Goal: Task Accomplishment & Management: Manage account settings

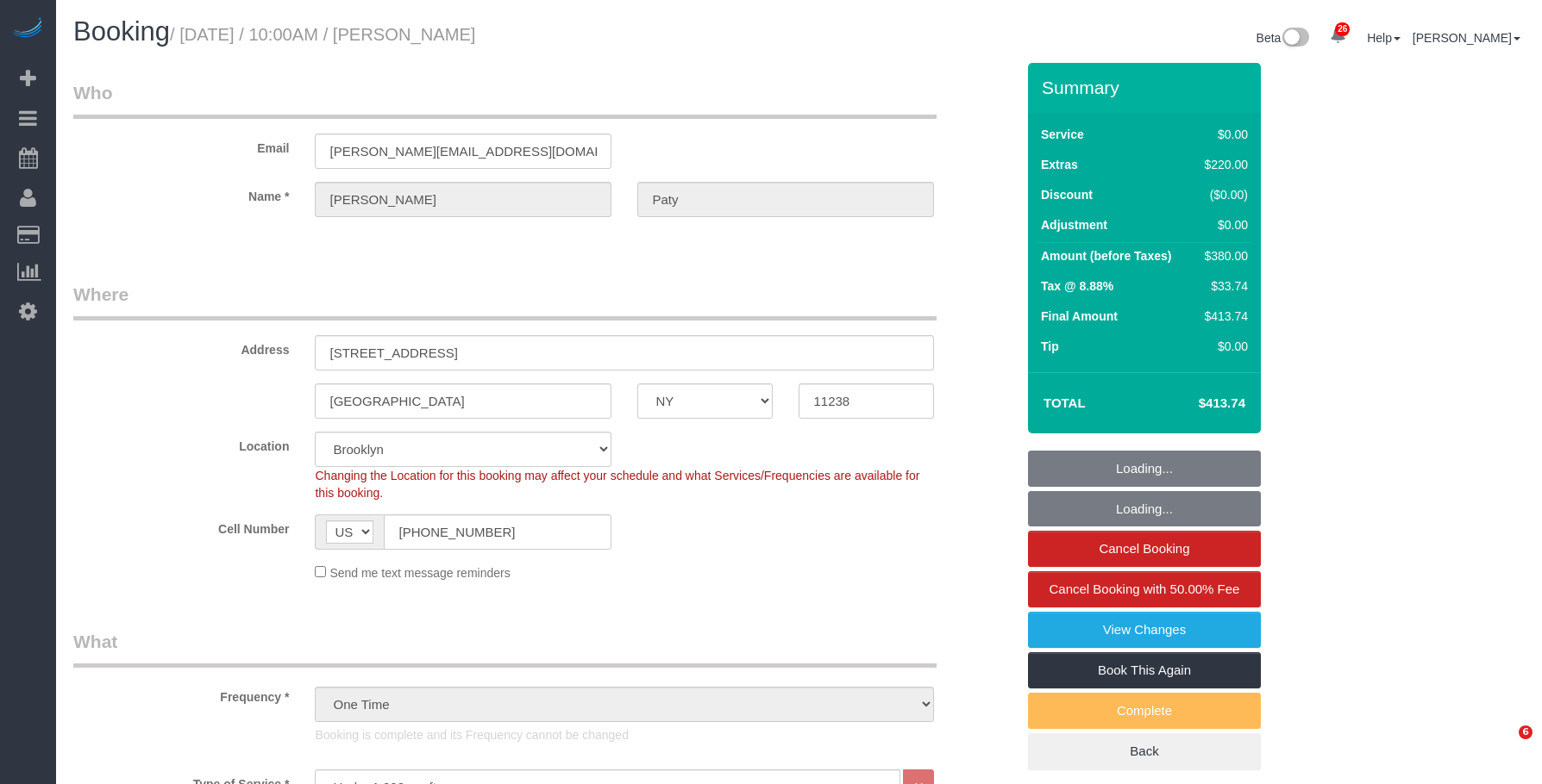
select select "NY"
select select "1"
select select "spot1"
select select "number:89"
select select "number:90"
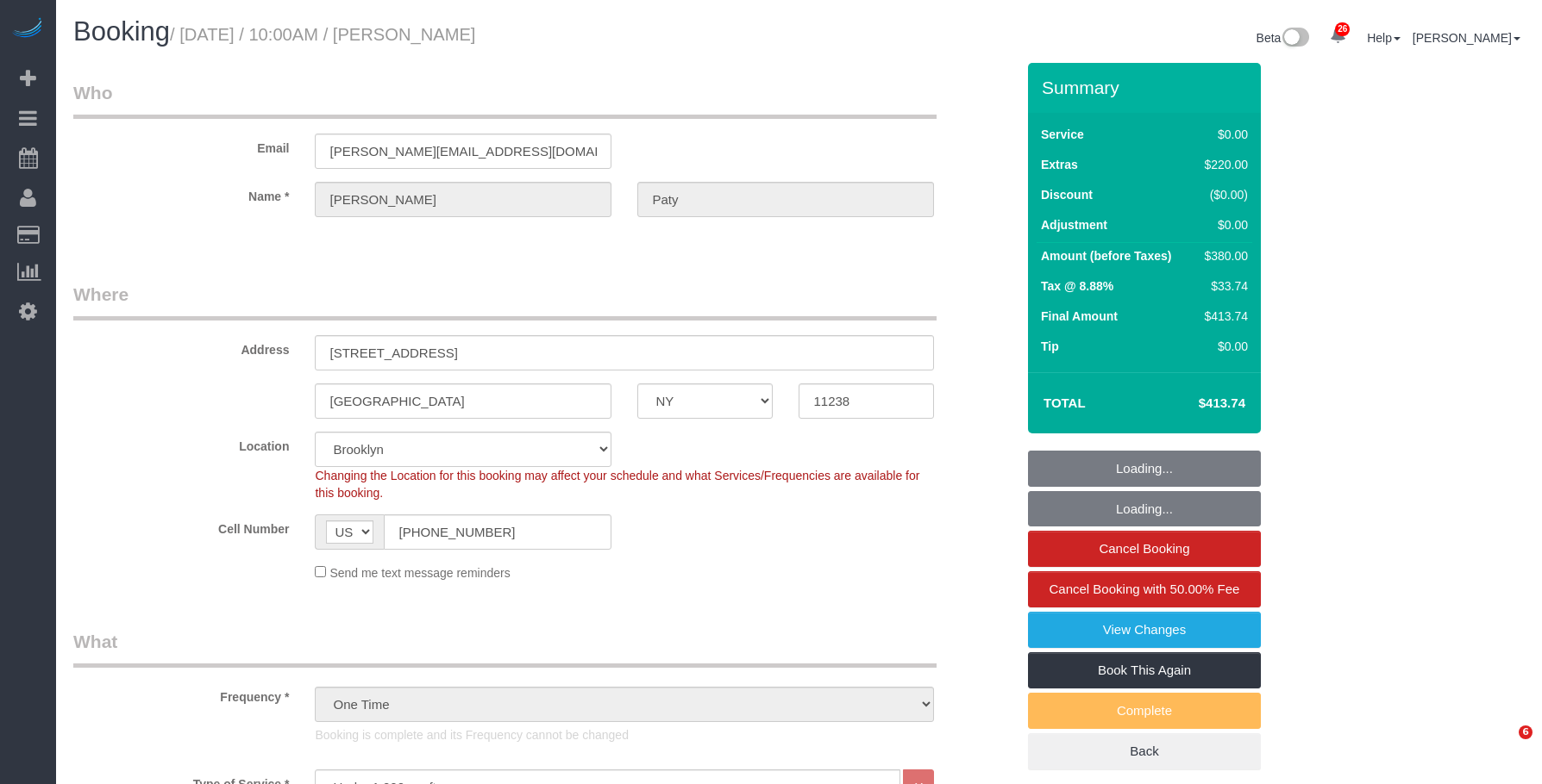
select select "number:15"
select select "number:5"
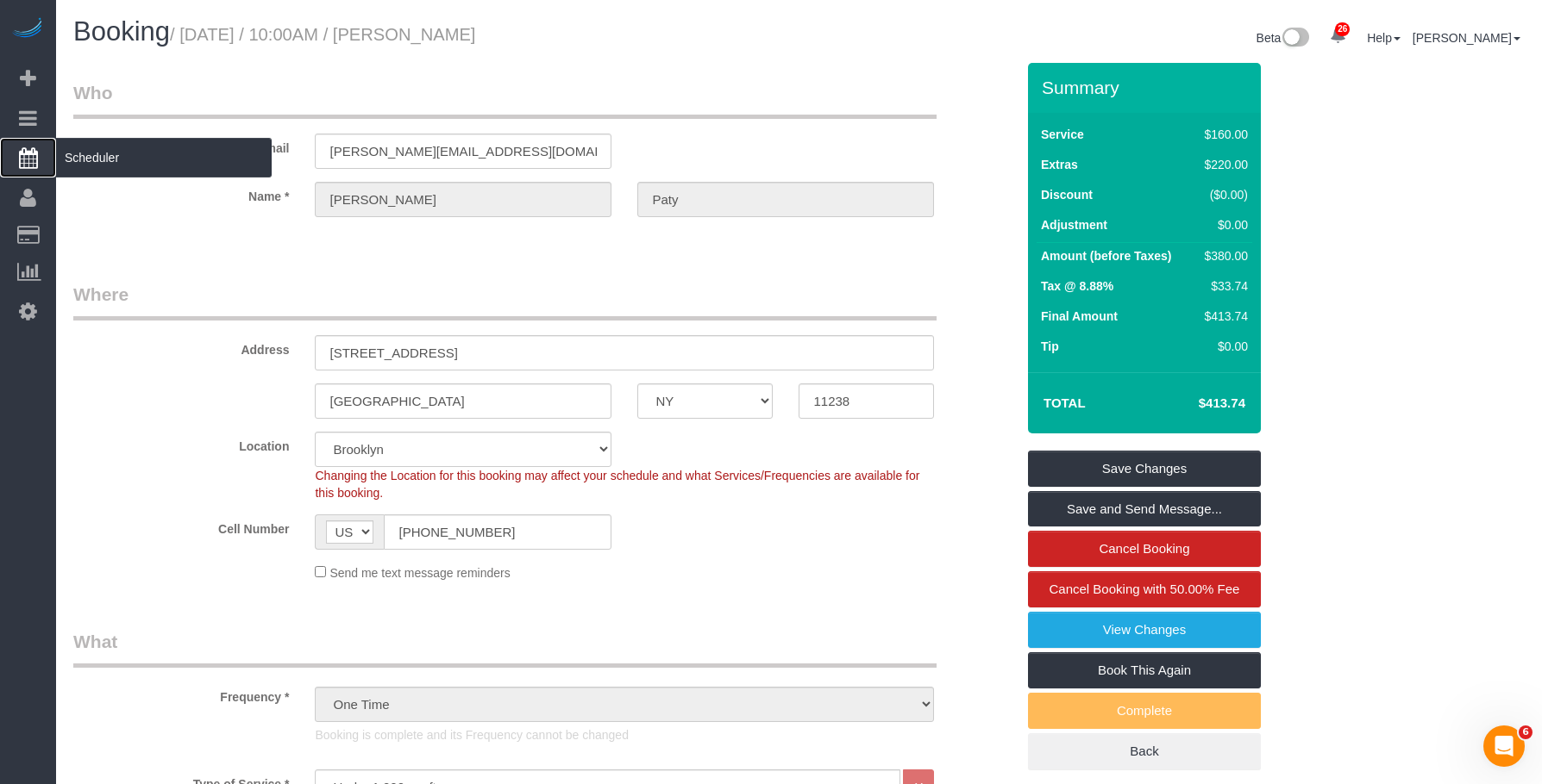
click at [105, 162] on span "Scheduler" at bounding box center [164, 157] width 216 height 40
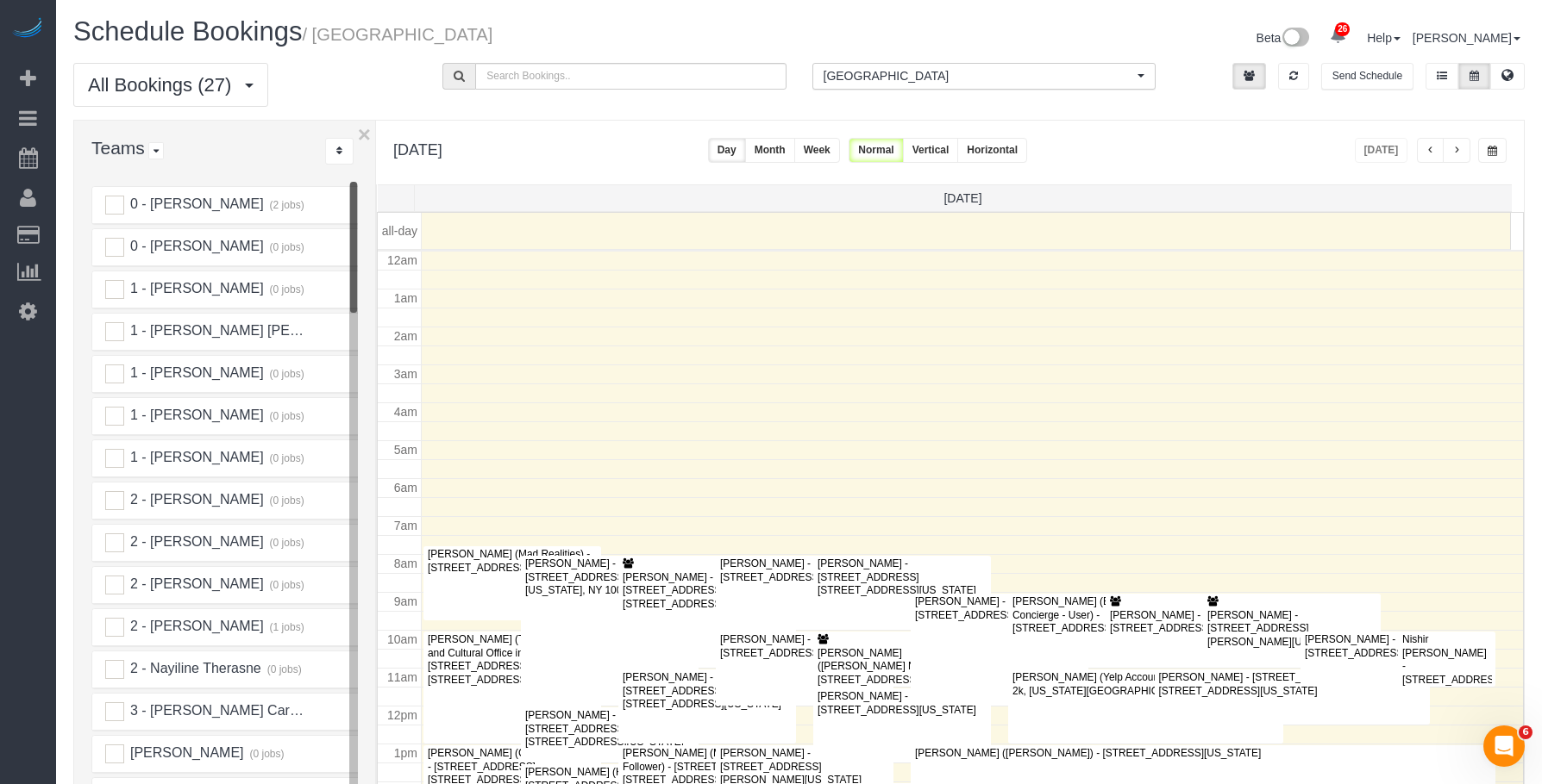
scroll to position [228, 0]
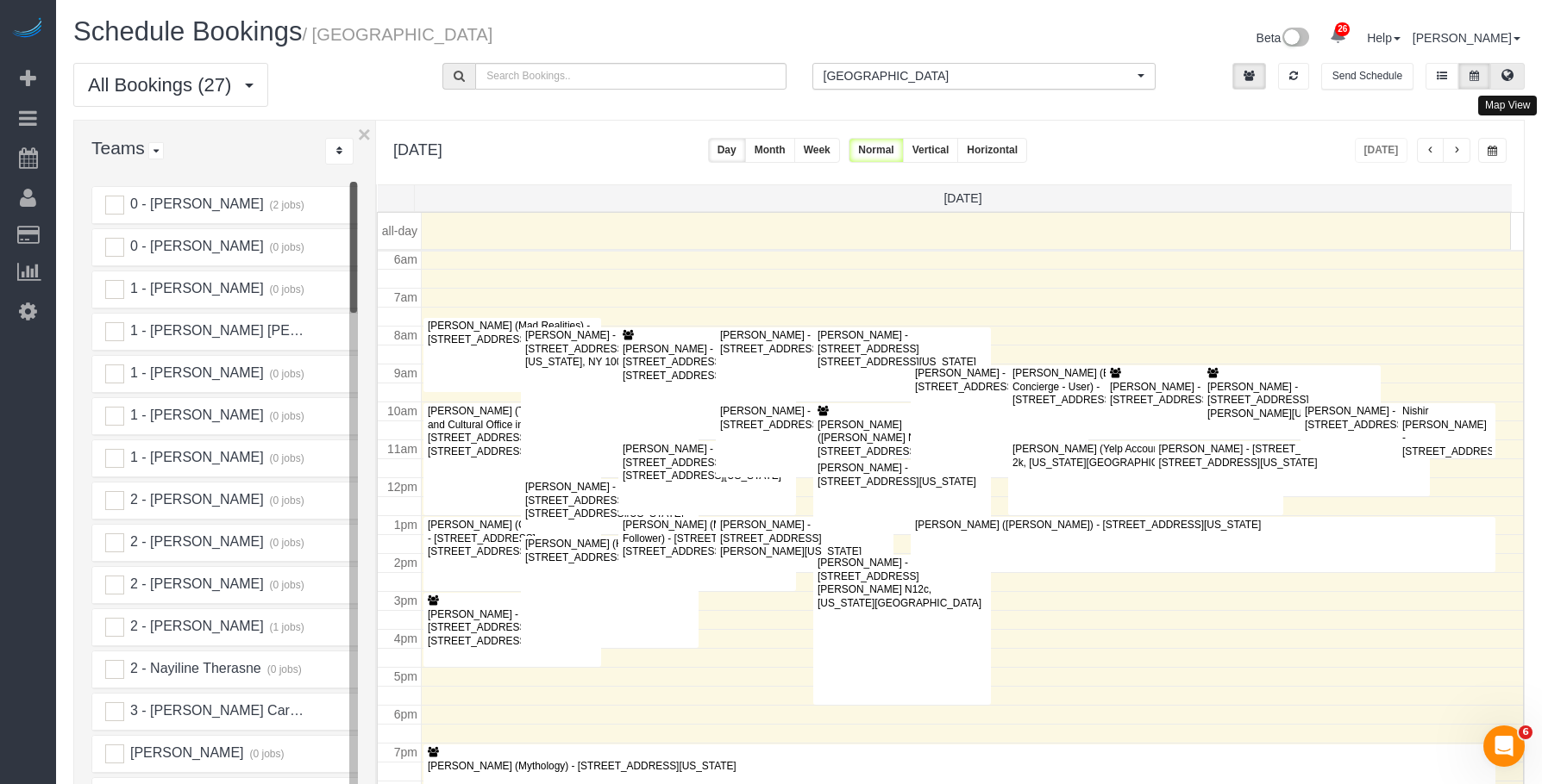
click at [1501, 76] on button at bounding box center [1508, 76] width 34 height 27
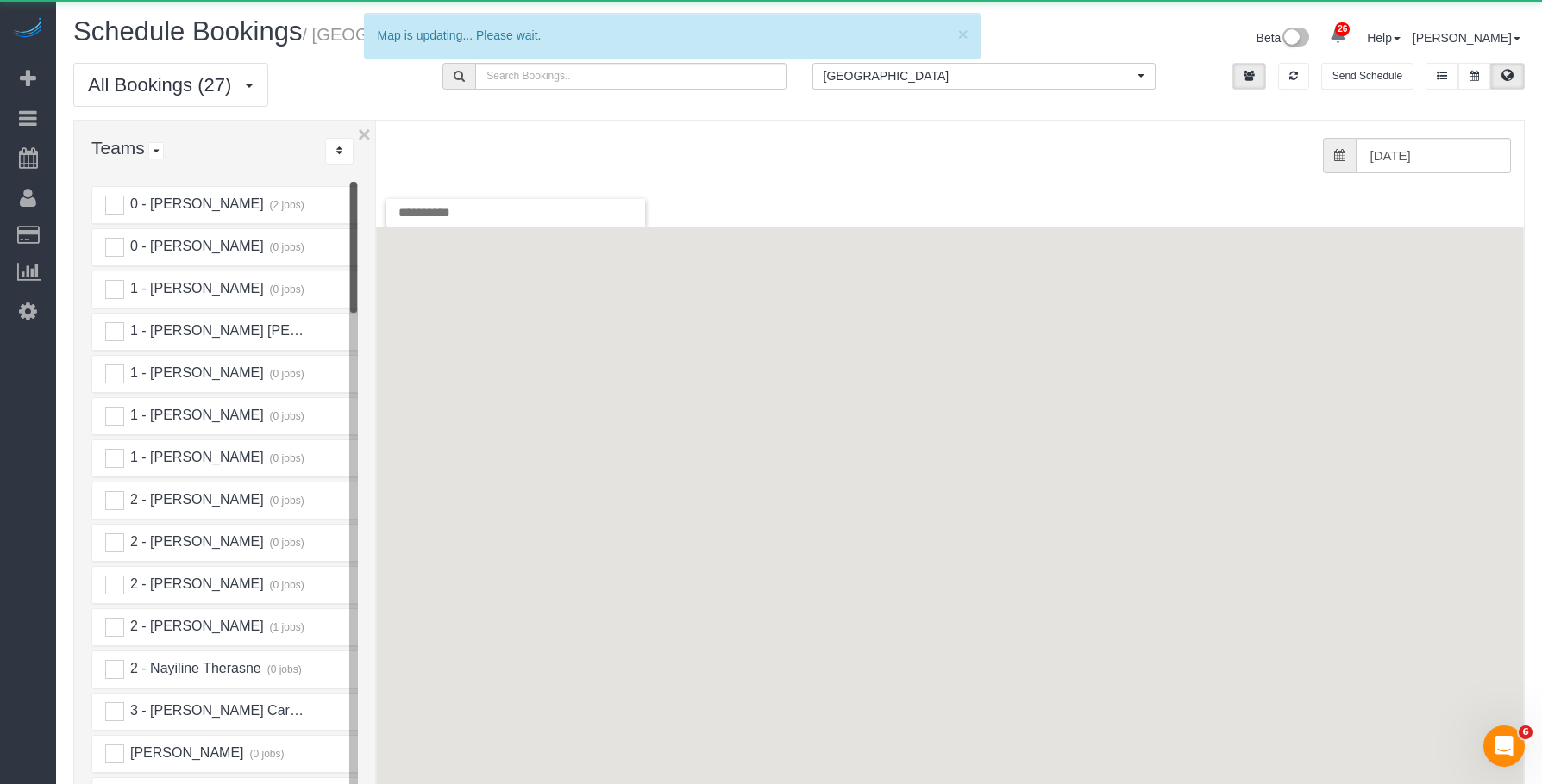
click at [855, 77] on span "[GEOGRAPHIC_DATA]" at bounding box center [979, 76] width 309 height 17
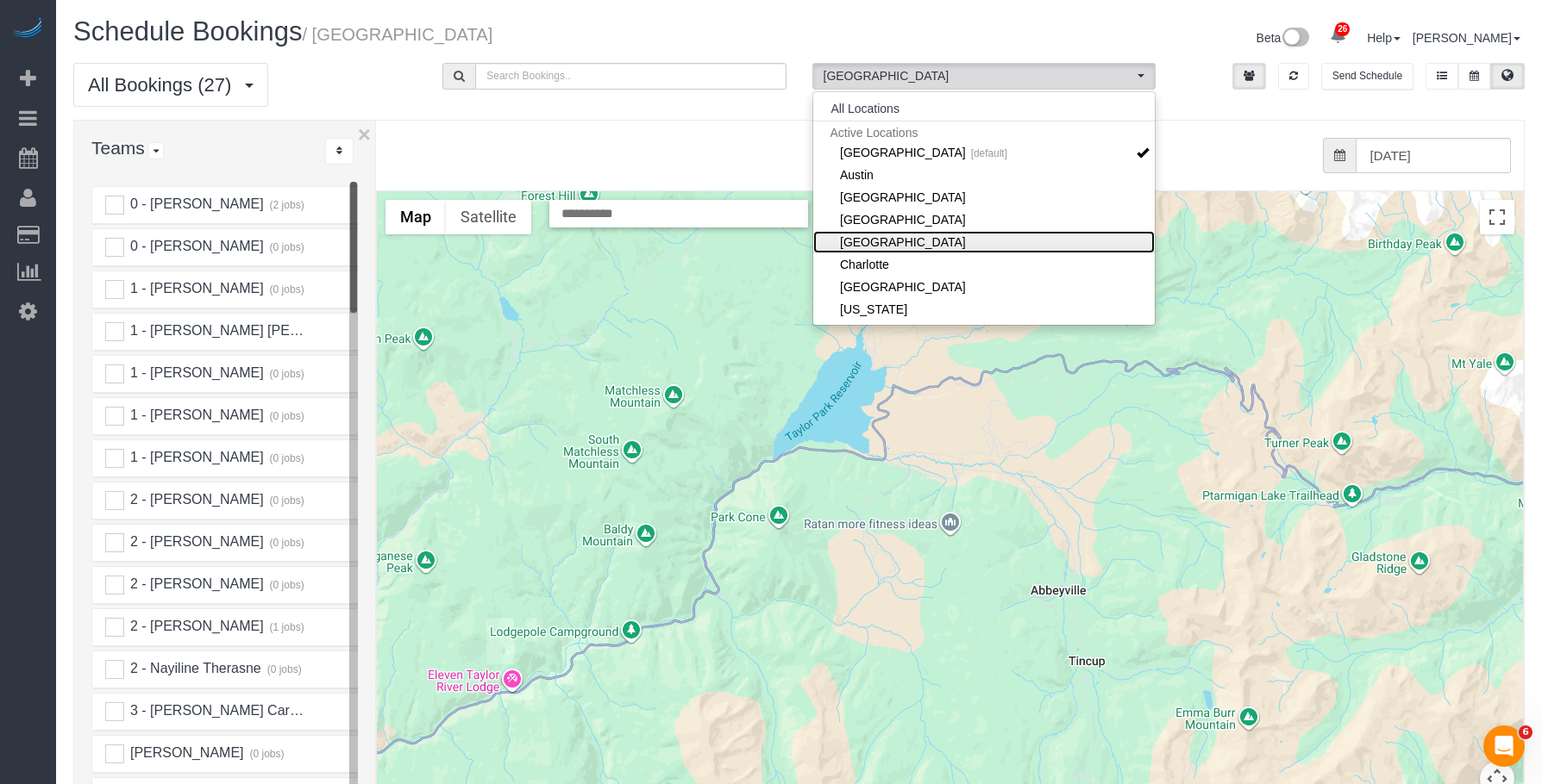
click at [872, 240] on link "[GEOGRAPHIC_DATA]" at bounding box center [984, 242] width 342 height 22
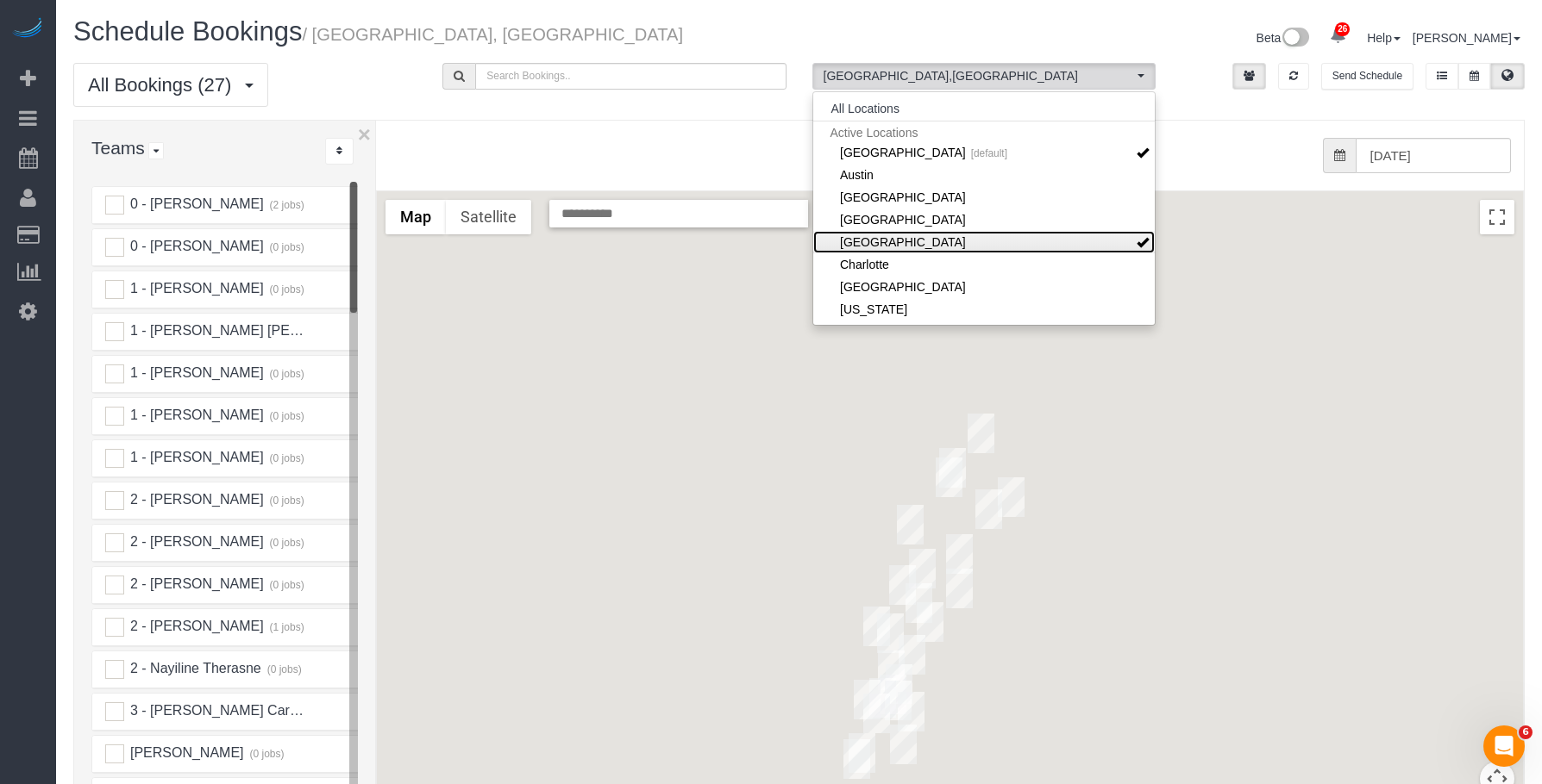
scroll to position [173, 0]
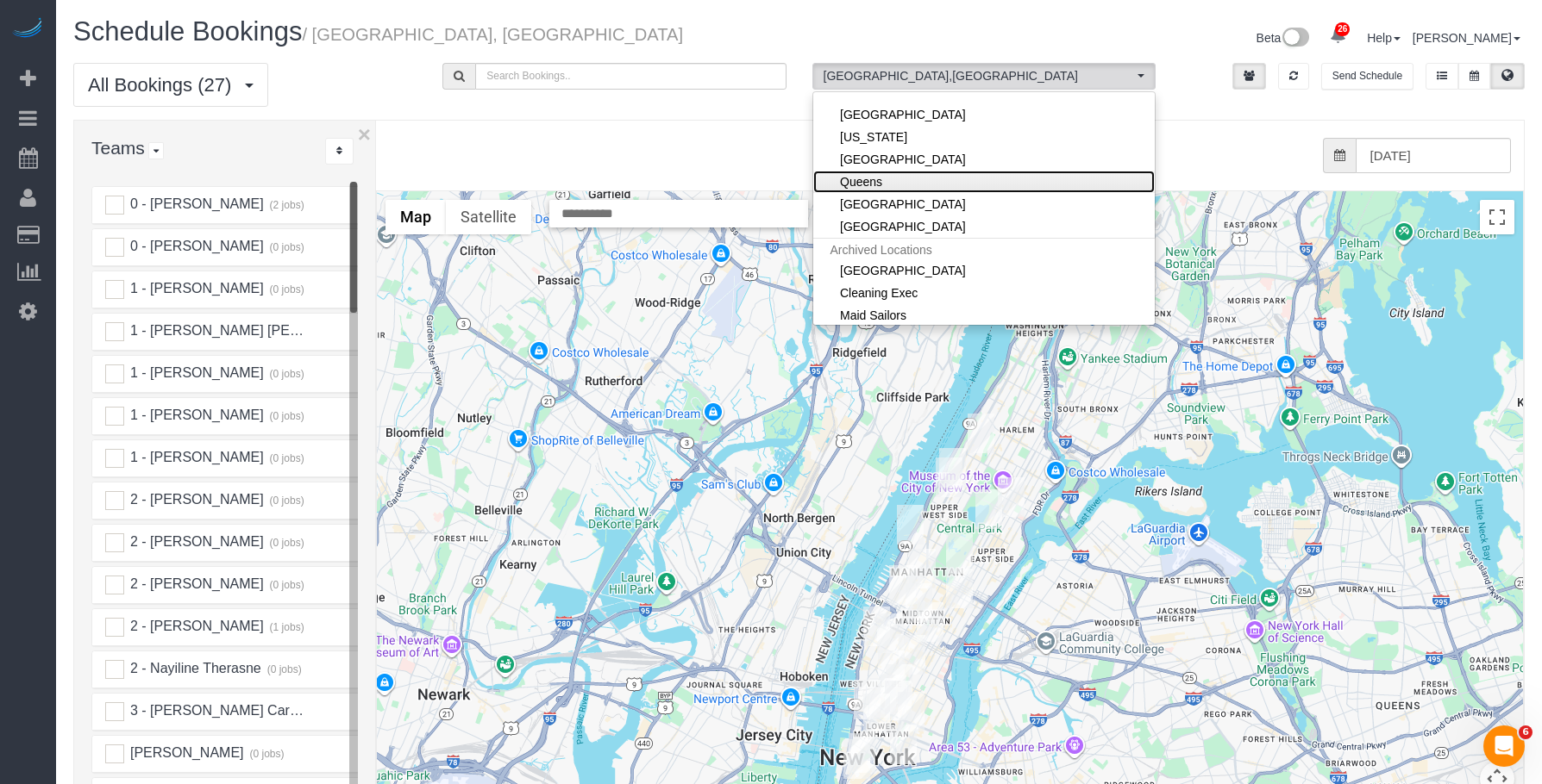
click at [888, 185] on link "Queens" at bounding box center [984, 182] width 342 height 22
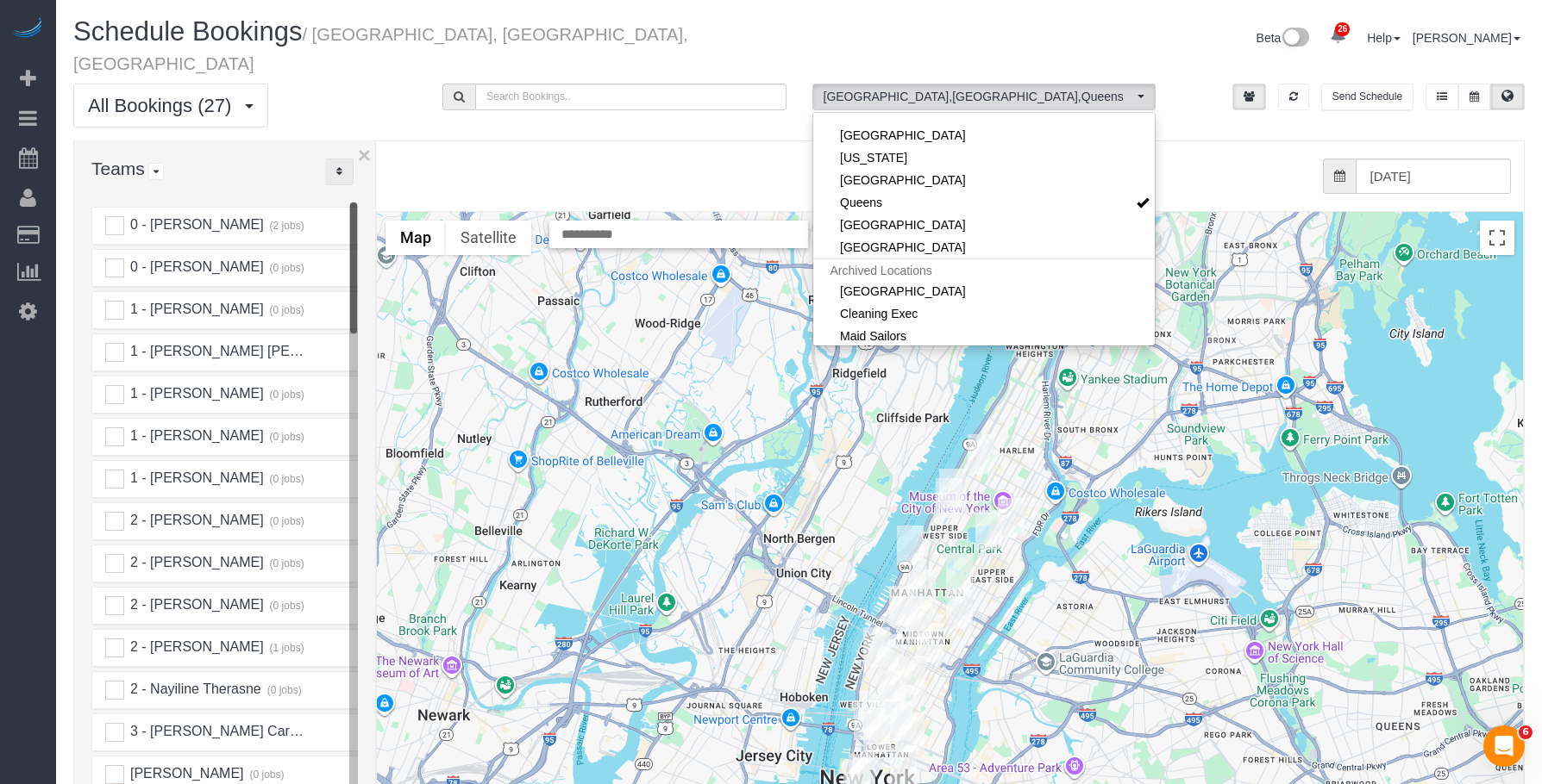
drag, startPoint x: 349, startPoint y: 154, endPoint x: 348, endPoint y: 181, distance: 27.0
click at [348, 158] on button "..." at bounding box center [339, 172] width 29 height 27
click at [373, 215] on link "A-Z" at bounding box center [393, 226] width 136 height 22
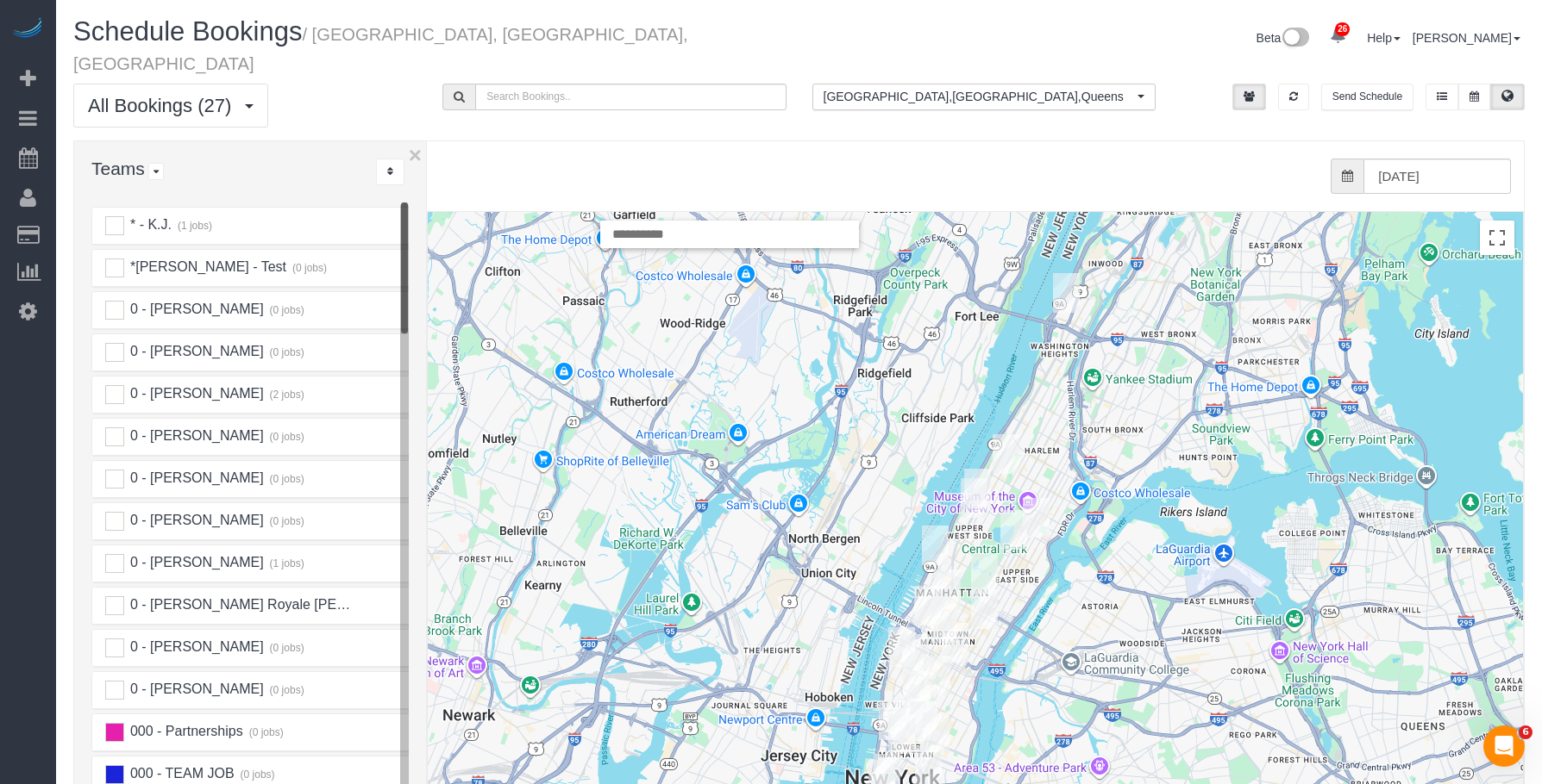
drag, startPoint x: 377, startPoint y: 174, endPoint x: 426, endPoint y: 175, distance: 49.0
click at [426, 175] on div at bounding box center [427, 525] width 6 height 768
